Goal: Find specific page/section: Find specific page/section

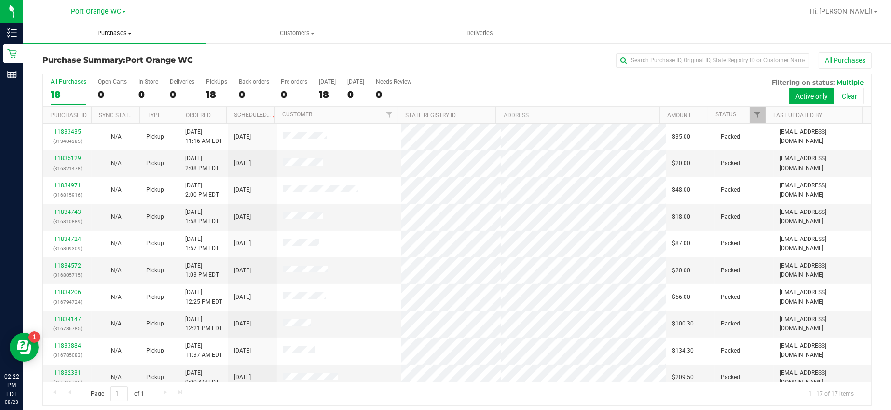
click at [120, 32] on span "Purchases" at bounding box center [114, 33] width 183 height 9
click at [63, 68] on span "Fulfillment" at bounding box center [53, 70] width 60 height 8
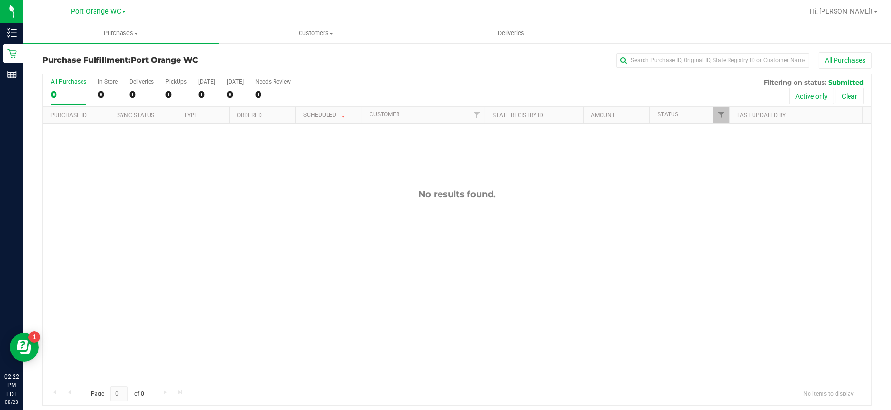
click at [342, 226] on div "No results found." at bounding box center [457, 284] width 828 height 323
click at [284, 210] on div "No results found." at bounding box center [457, 284] width 828 height 323
click at [861, 15] on span "Hi, [PERSON_NAME]!" at bounding box center [841, 11] width 63 height 8
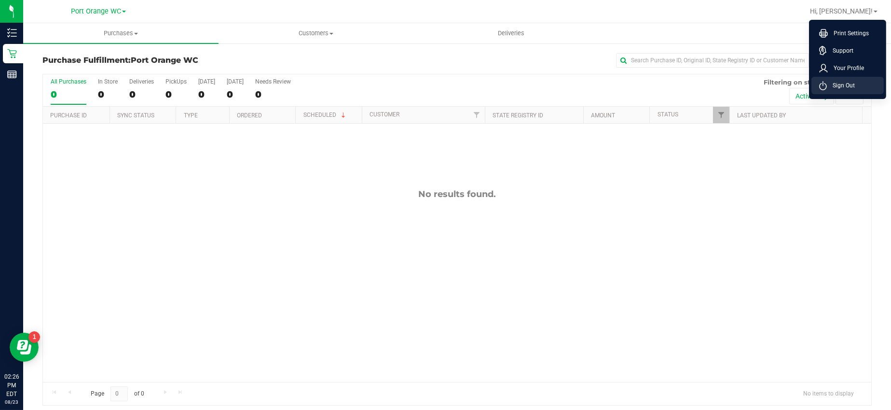
click at [844, 84] on span "Sign Out" at bounding box center [841, 86] width 28 height 10
